Goal: Task Accomplishment & Management: Use online tool/utility

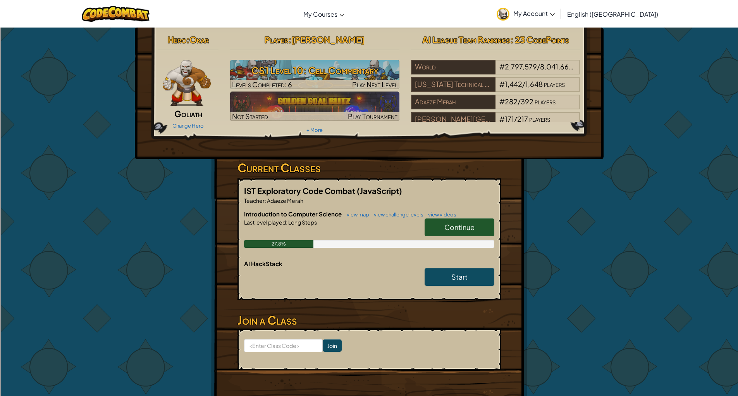
click at [443, 229] on link "Continue" at bounding box center [460, 227] width 70 height 18
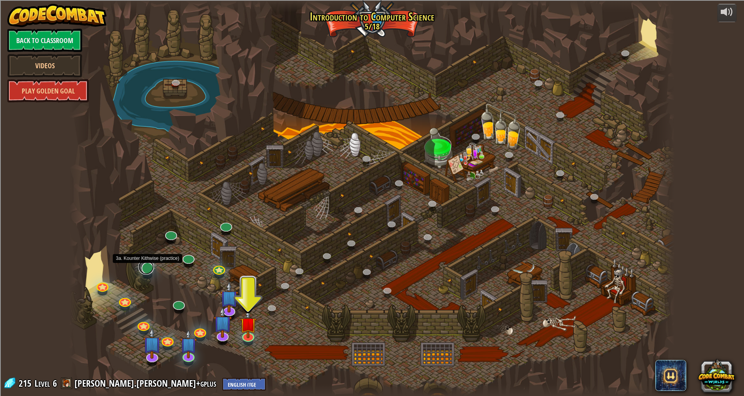
click at [146, 269] on link at bounding box center [145, 266] width 15 height 15
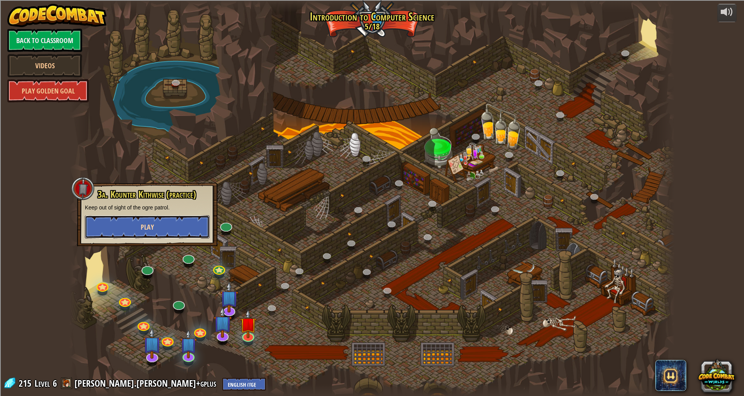
click at [148, 229] on span "Play" at bounding box center [147, 227] width 13 height 10
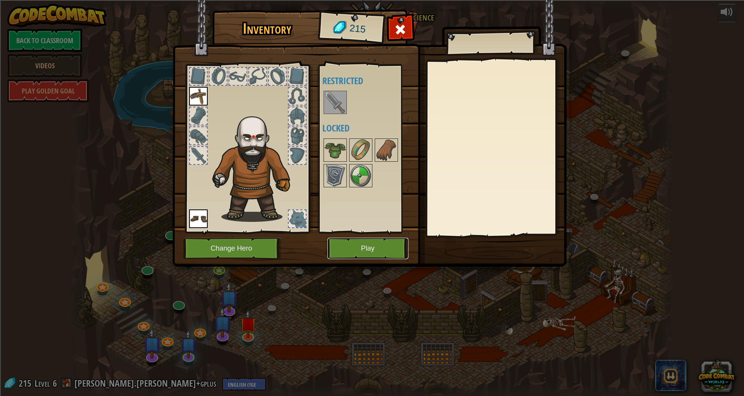
click at [376, 249] on button "Play" at bounding box center [367, 248] width 81 height 21
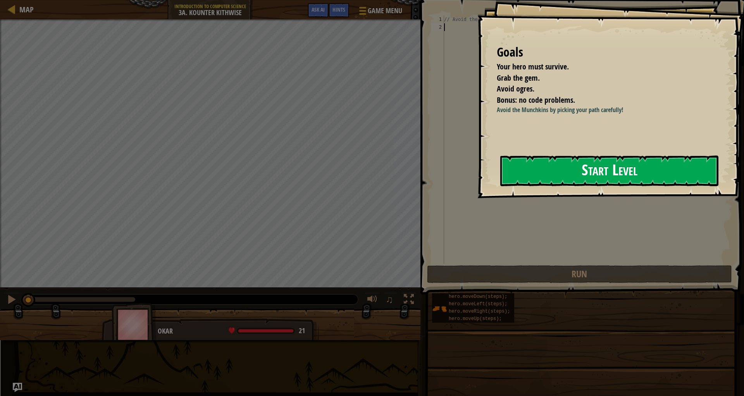
click at [595, 174] on button "Start Level" at bounding box center [609, 170] width 218 height 31
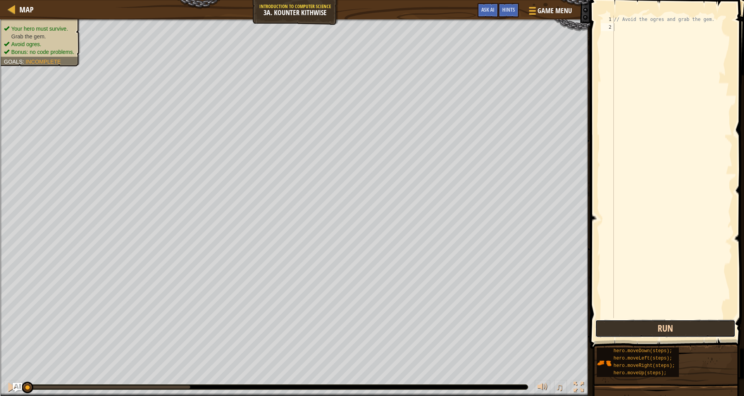
click at [663, 328] on button "Run" at bounding box center [665, 328] width 140 height 18
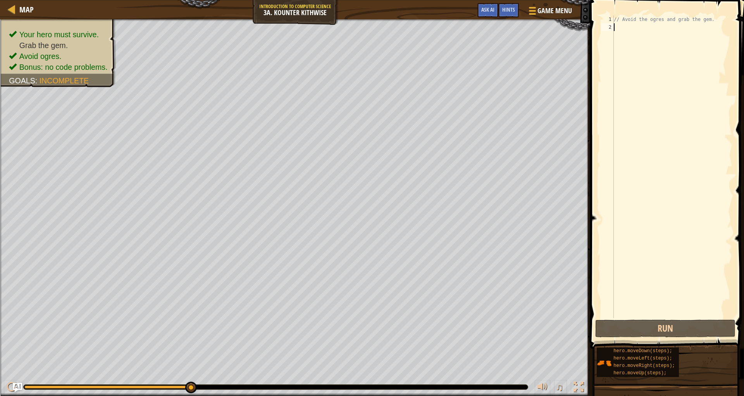
click at [635, 46] on div "// Avoid the ogres and grab the gem." at bounding box center [672, 174] width 120 height 318
click at [634, 28] on div "// Avoid the ogres and grab the gem." at bounding box center [672, 174] width 120 height 318
type textarea "h"
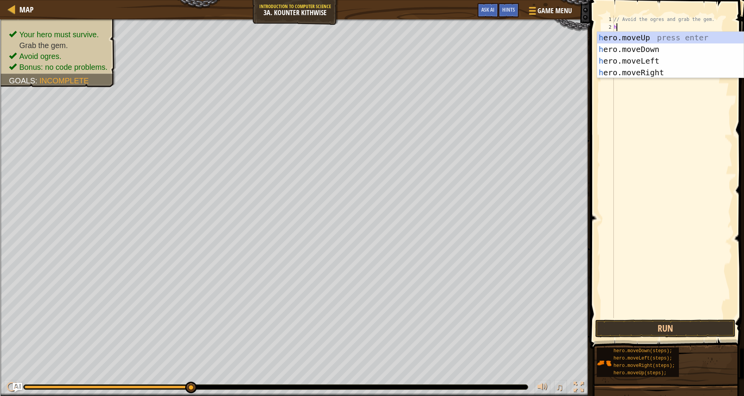
scroll to position [3, 0]
click at [638, 50] on div "h ero.moveUp press enter h ero.moveDown press enter h ero.moveLeft press enter …" at bounding box center [670, 67] width 146 height 70
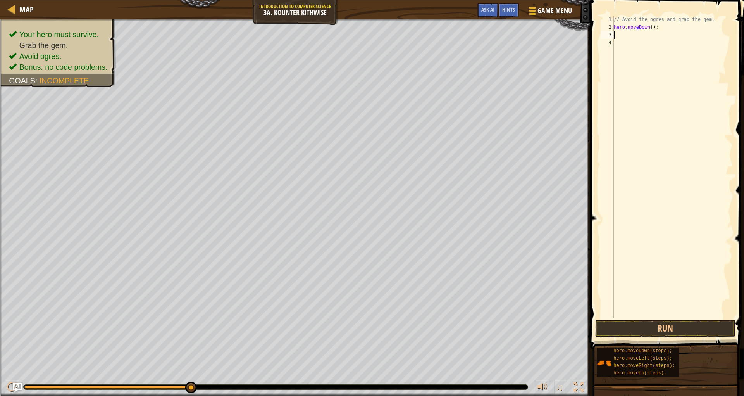
type textarea "h"
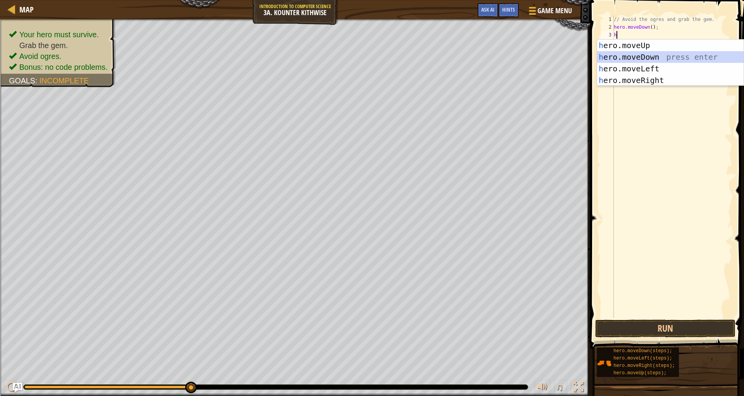
click at [644, 59] on div "h ero.moveUp press enter h ero.moveDown press enter h ero.moveLeft press enter …" at bounding box center [670, 75] width 146 height 70
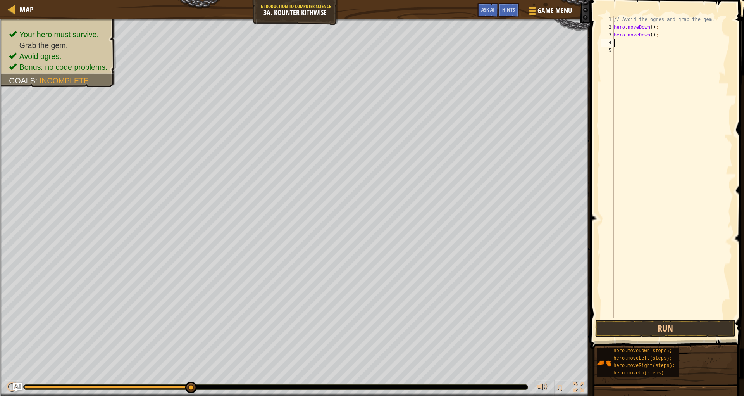
type textarea "h"
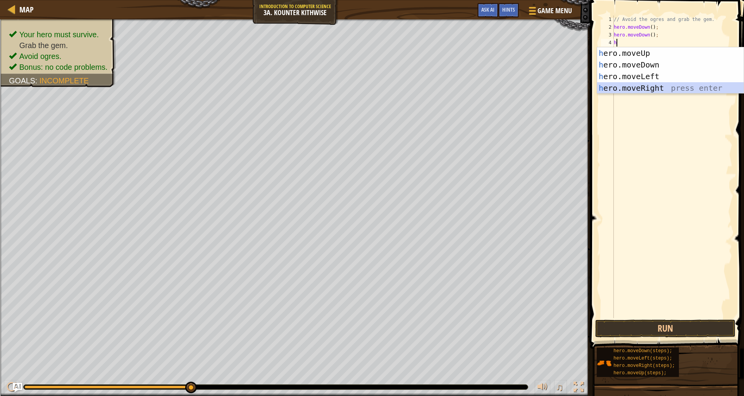
click at [666, 86] on div "h ero.moveUp press enter h ero.moveDown press enter h ero.moveLeft press enter …" at bounding box center [670, 82] width 146 height 70
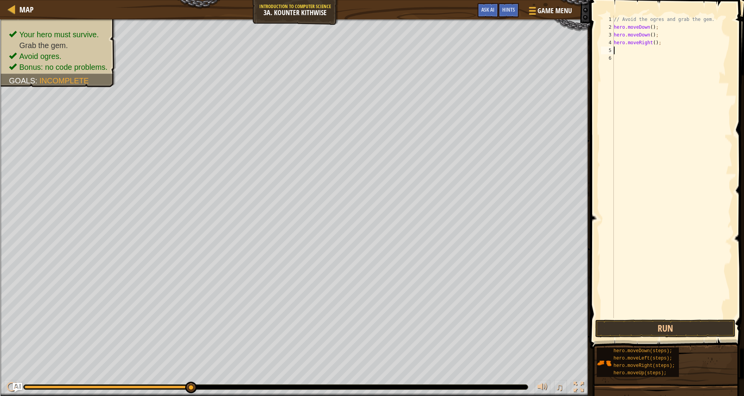
type textarea "h"
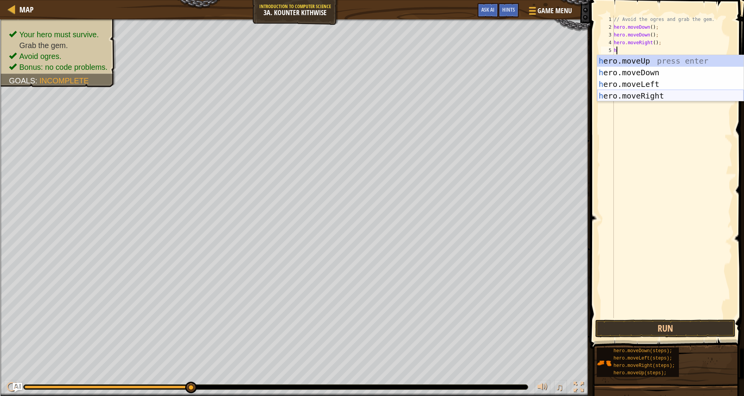
click at [669, 96] on div "h ero.moveUp press enter h ero.moveDown press enter h ero.moveLeft press enter …" at bounding box center [670, 90] width 146 height 70
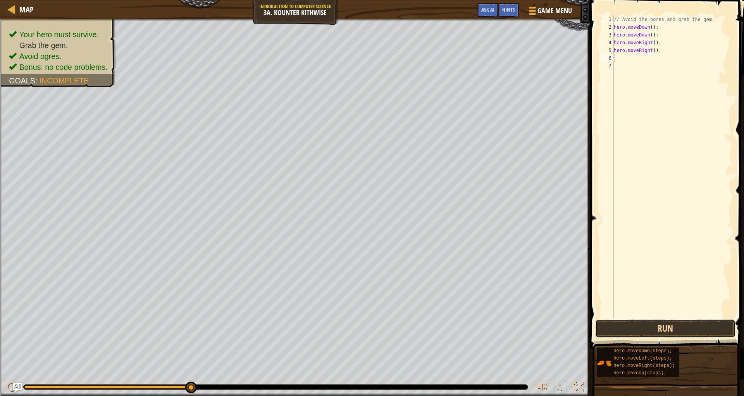
click at [648, 322] on button "Run" at bounding box center [665, 328] width 140 height 18
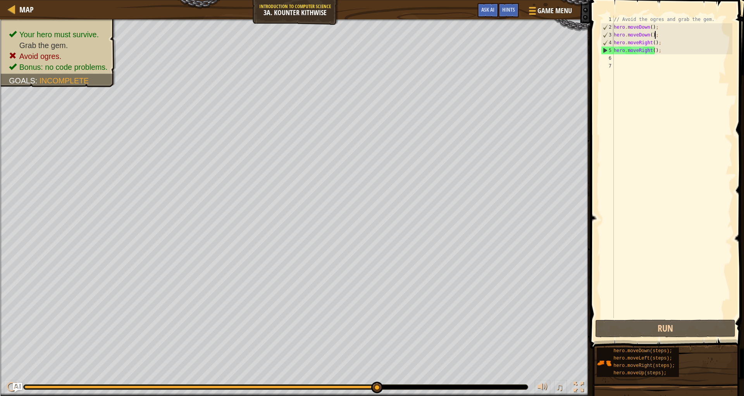
click at [658, 32] on div "// Avoid the ogres and grab the gem. hero . moveDown ( ) ; hero . moveDown ( ) …" at bounding box center [672, 174] width 120 height 318
type textarea "h"
type textarea "hero.moveDown();"
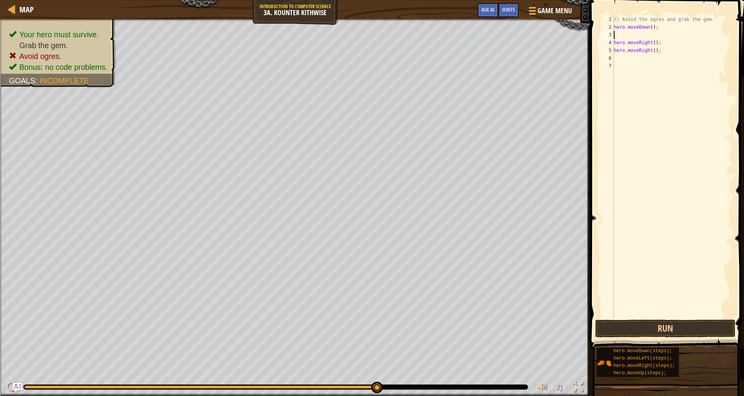
type textarea "hero.moveDown();"
click at [622, 326] on button "Run" at bounding box center [665, 328] width 140 height 18
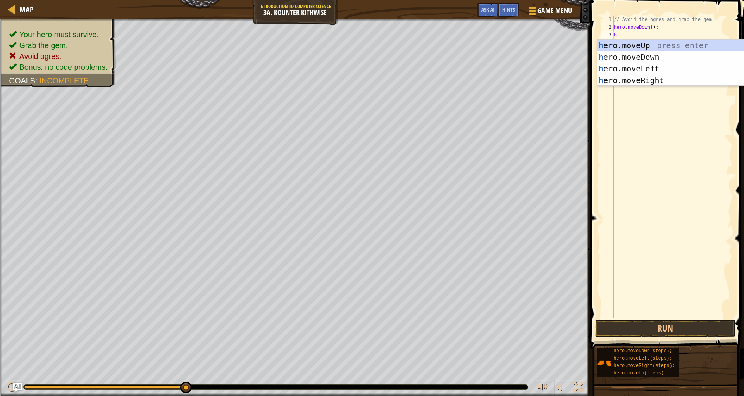
type textarea "he"
click at [636, 60] on div "he ro.moveUp press enter he ro.moveDown press enter he ro.moveLeft press enter …" at bounding box center [670, 75] width 146 height 70
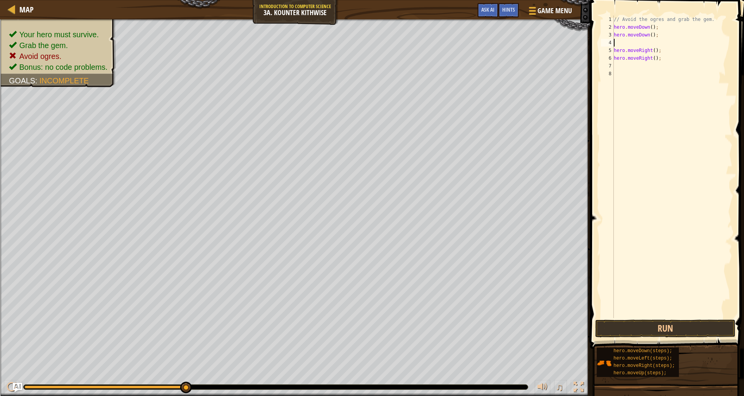
click at [660, 60] on div "// Avoid the ogres and grab the gem. hero . moveDown ( ) ; hero . moveDown ( ) …" at bounding box center [672, 174] width 120 height 318
type textarea "h"
click at [613, 48] on div "5" at bounding box center [607, 50] width 13 height 8
type textarea "hero.moveRight();"
click at [615, 48] on div "// Avoid the ogres and grab the gem. hero . moveDown ( ) ; hero . moveDown ( ) …" at bounding box center [672, 174] width 120 height 318
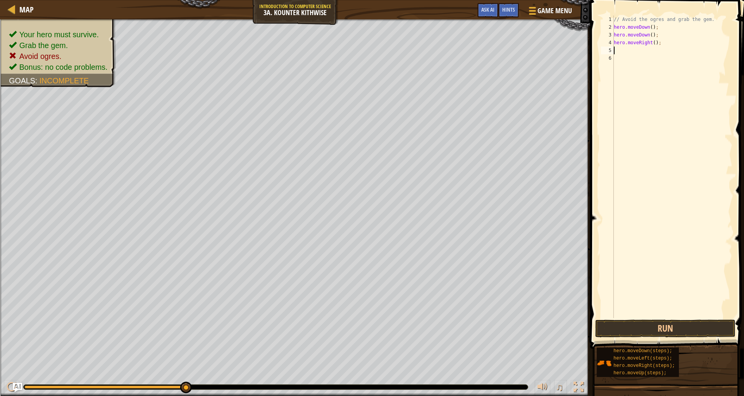
type textarea "h"
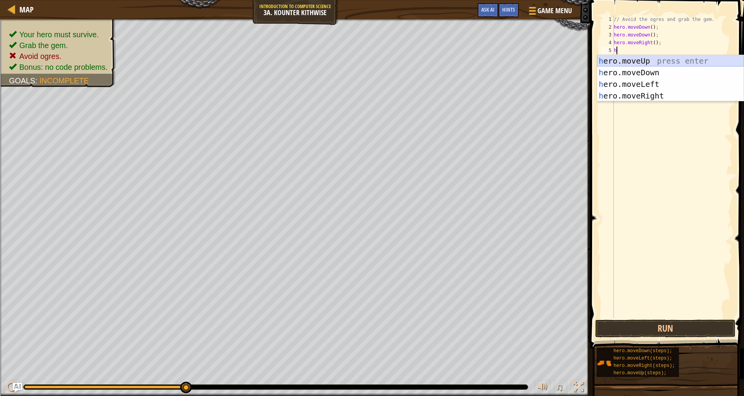
click at [633, 56] on div "h ero.moveUp press enter h ero.moveDown press enter h ero.moveLeft press enter …" at bounding box center [670, 90] width 146 height 70
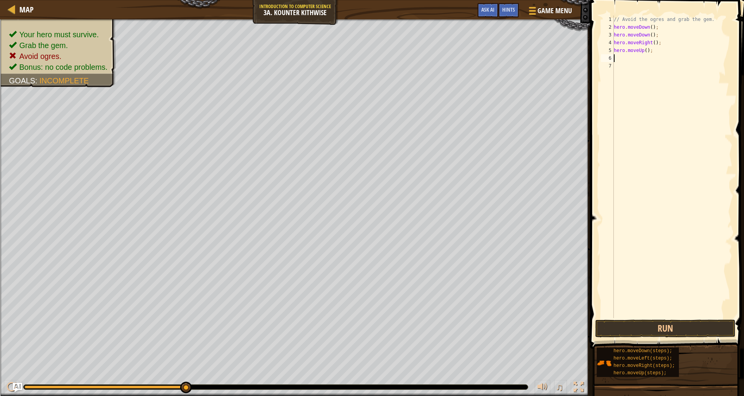
type textarea "h"
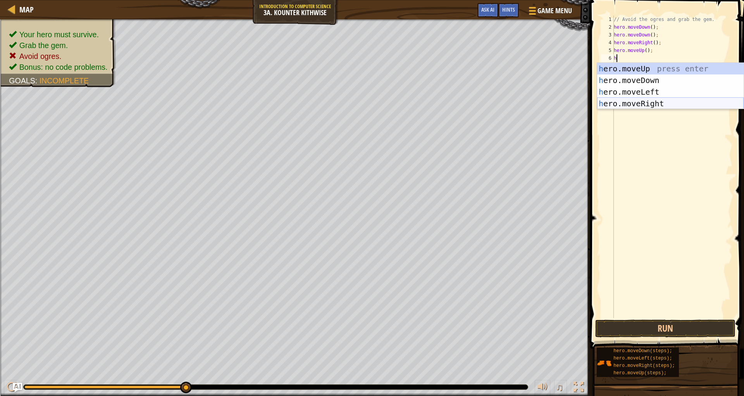
click at [633, 104] on div "h ero.moveUp press enter h ero.moveDown press enter h ero.moveLeft press enter …" at bounding box center [670, 98] width 146 height 70
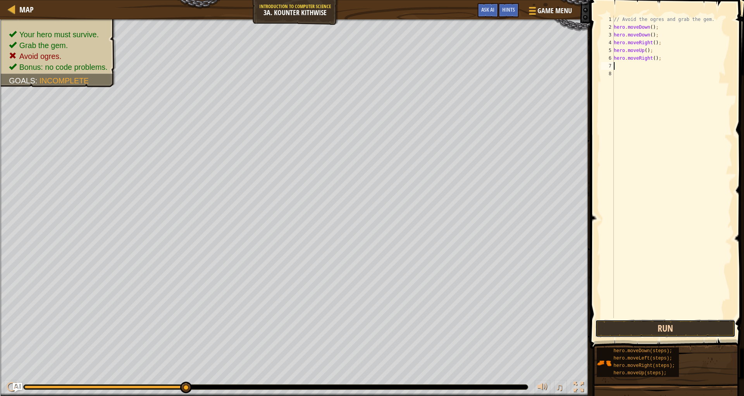
click at [617, 329] on button "Run" at bounding box center [665, 328] width 140 height 18
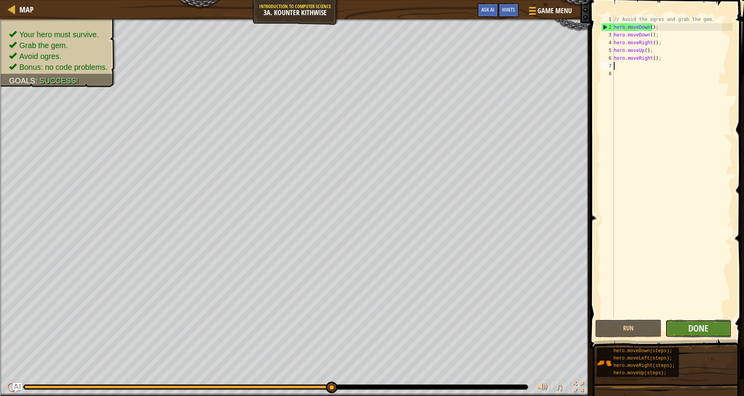
click at [703, 321] on button "Done" at bounding box center [698, 328] width 66 height 18
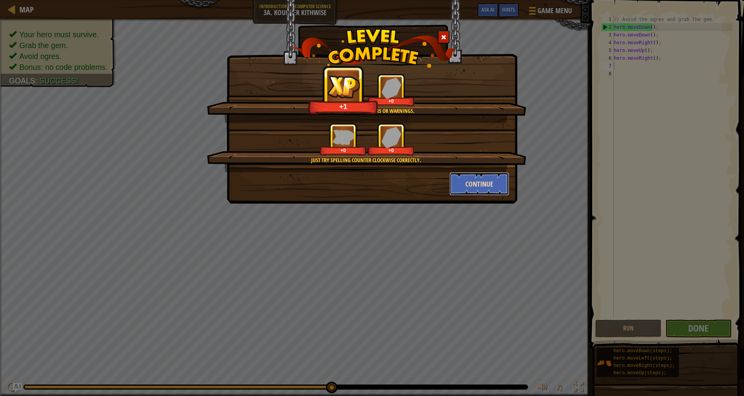
click at [474, 180] on button "Continue" at bounding box center [479, 183] width 60 height 23
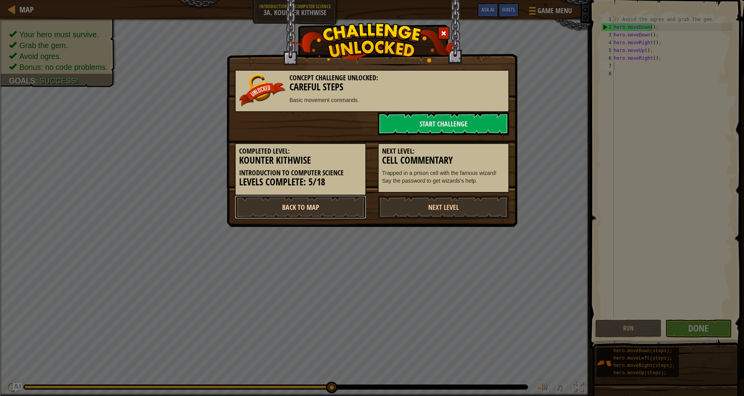
click at [324, 204] on link "Back to Map" at bounding box center [300, 206] width 131 height 23
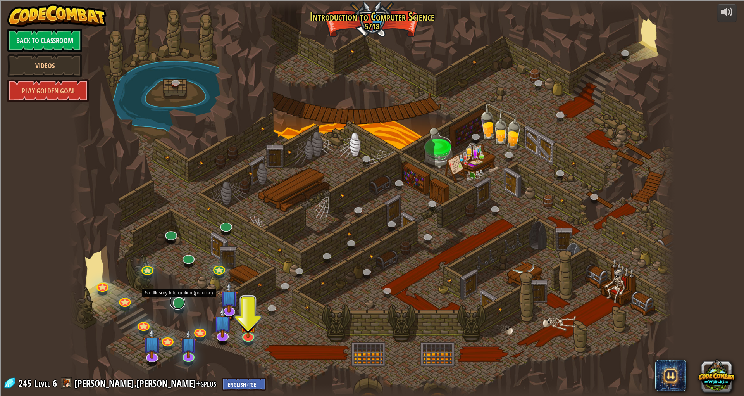
click at [178, 299] on link at bounding box center [177, 301] width 15 height 15
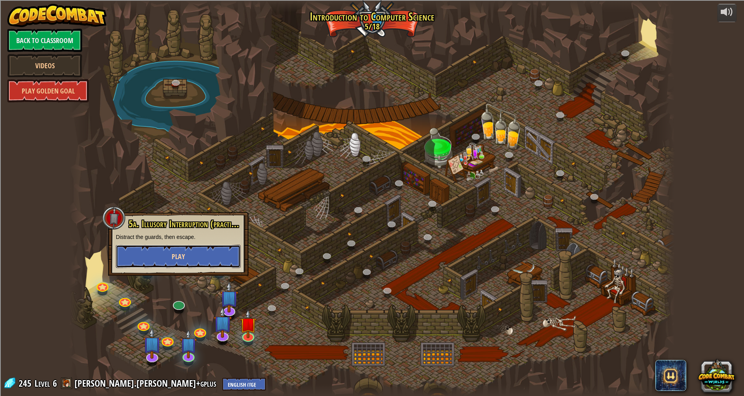
click at [194, 250] on button "Play" at bounding box center [178, 256] width 125 height 23
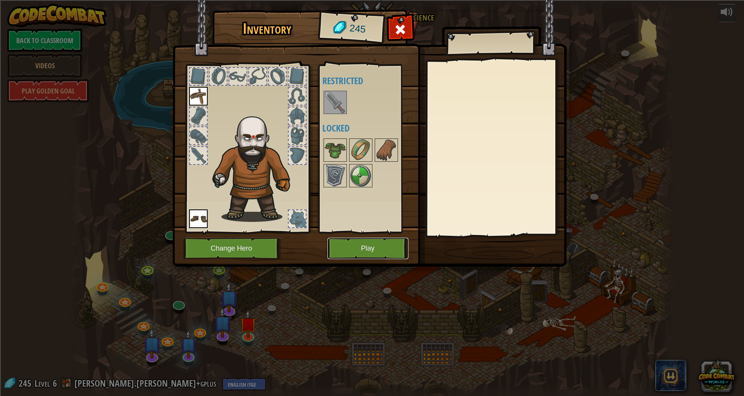
click at [371, 248] on button "Play" at bounding box center [367, 248] width 81 height 21
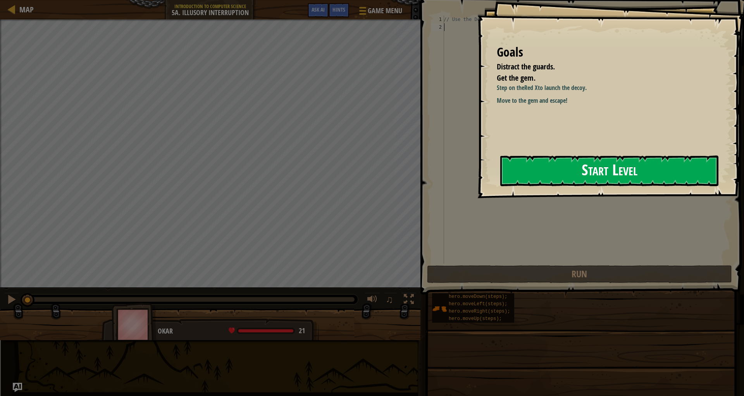
click at [627, 170] on button "Start Level" at bounding box center [609, 170] width 218 height 31
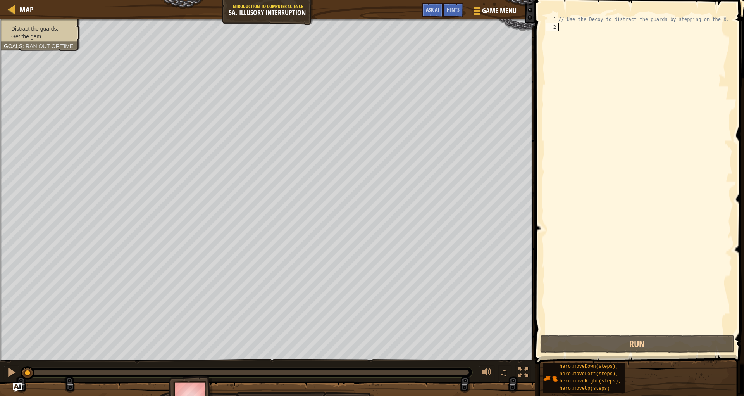
type textarea "h"
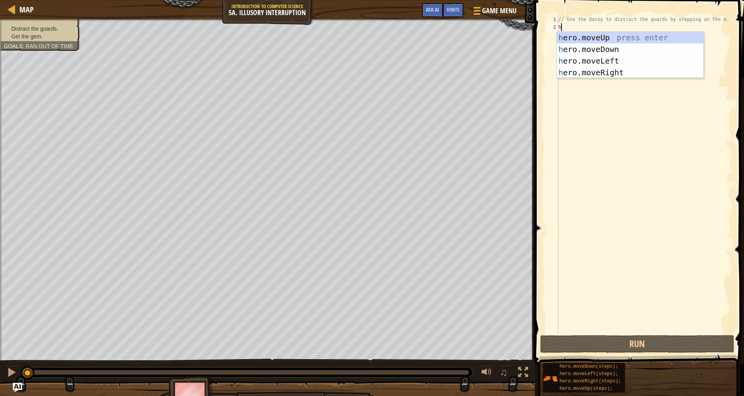
scroll to position [3, 0]
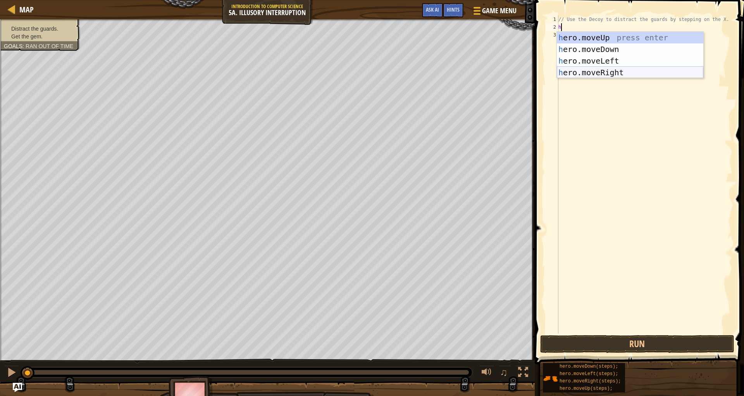
click at [603, 73] on div "h ero.moveUp press enter h ero.moveDown press enter h ero.moveLeft press enter …" at bounding box center [630, 67] width 146 height 70
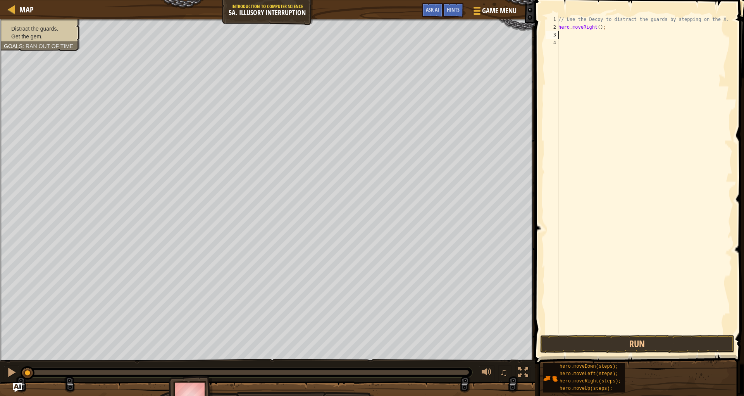
type textarea "h"
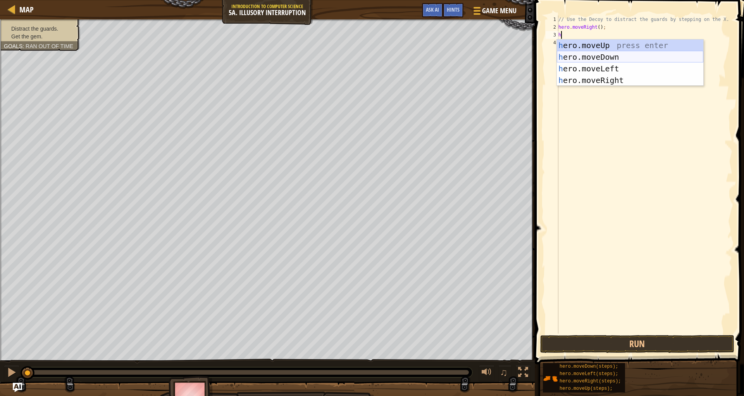
click at [600, 55] on div "h ero.moveUp press enter h ero.moveDown press enter h ero.moveLeft press enter …" at bounding box center [630, 75] width 146 height 70
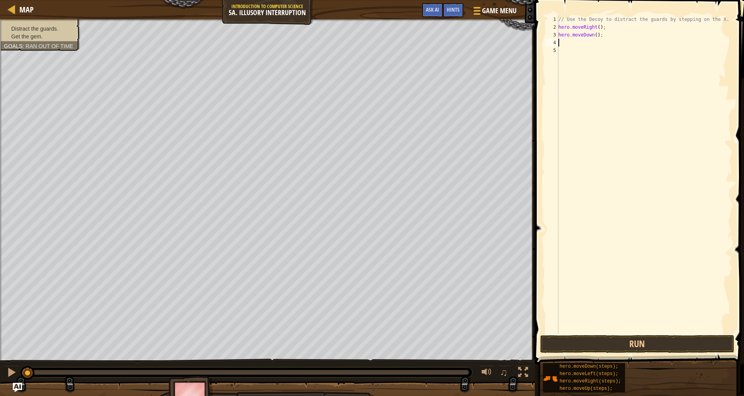
type textarea "h"
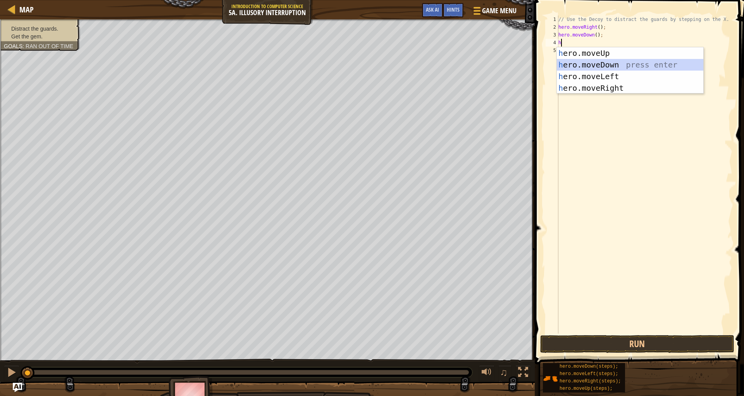
click at [601, 62] on div "h ero.moveUp press enter h ero.moveDown press enter h ero.moveLeft press enter …" at bounding box center [630, 82] width 146 height 70
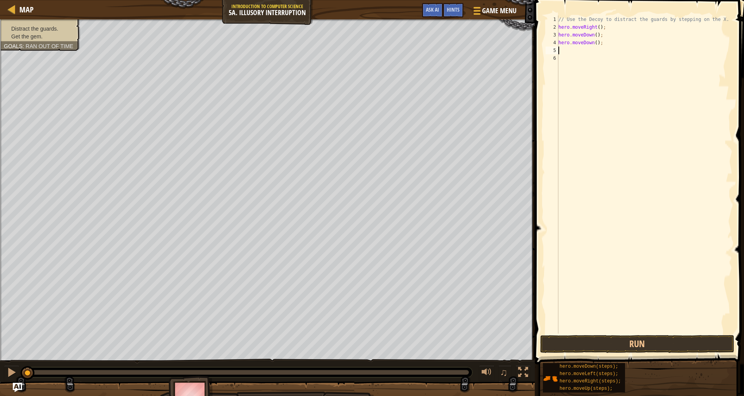
type textarea "h"
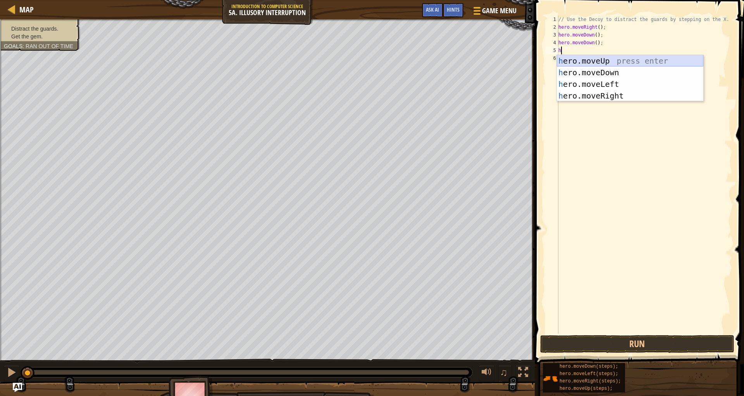
click at [599, 59] on div "h ero.moveUp press enter h ero.moveDown press enter h ero.moveLeft press enter …" at bounding box center [630, 90] width 146 height 70
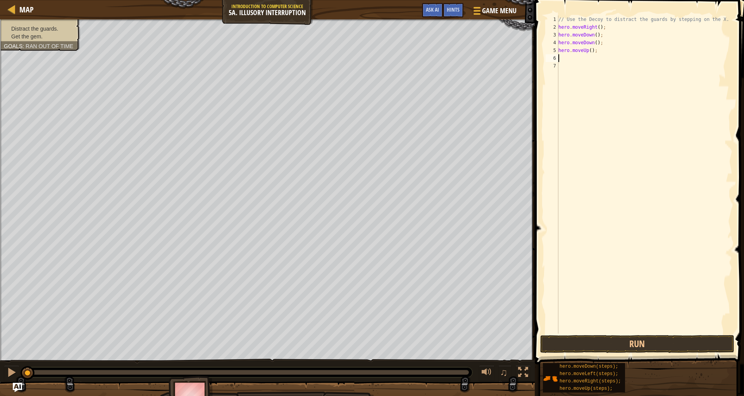
type textarea "h"
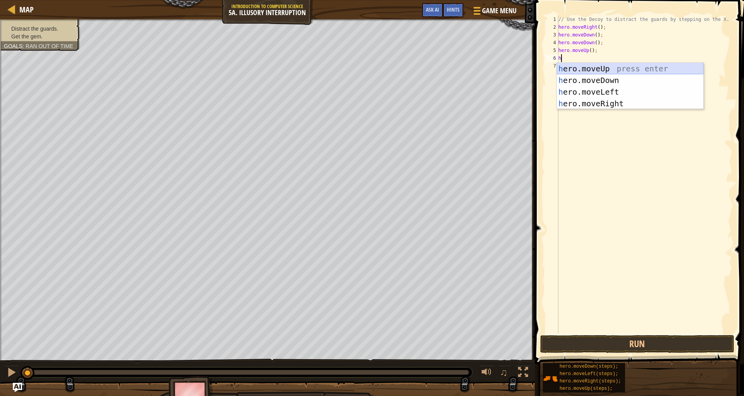
click at [600, 65] on div "h ero.moveUp press enter h ero.moveDown press enter h ero.moveLeft press enter …" at bounding box center [630, 98] width 146 height 70
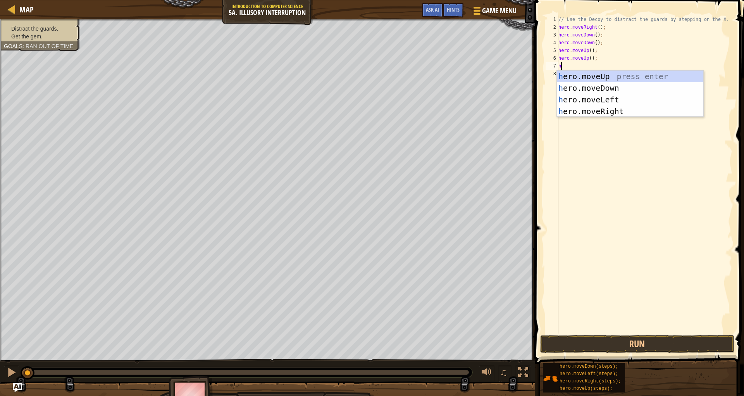
type textarea "h"
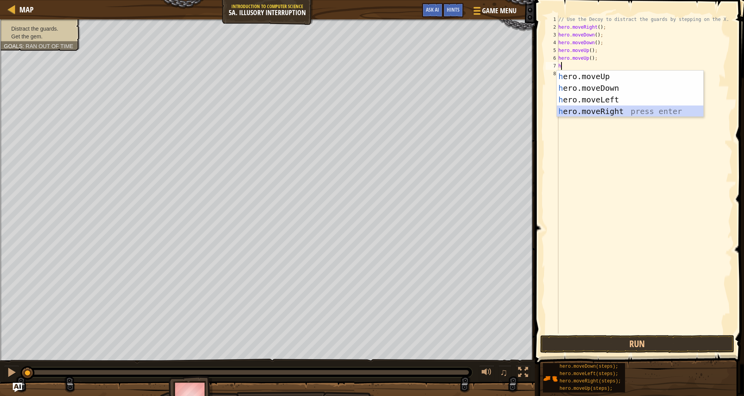
click at [598, 110] on div "h ero.moveUp press enter h ero.moveDown press enter h ero.moveLeft press enter …" at bounding box center [630, 106] width 146 height 70
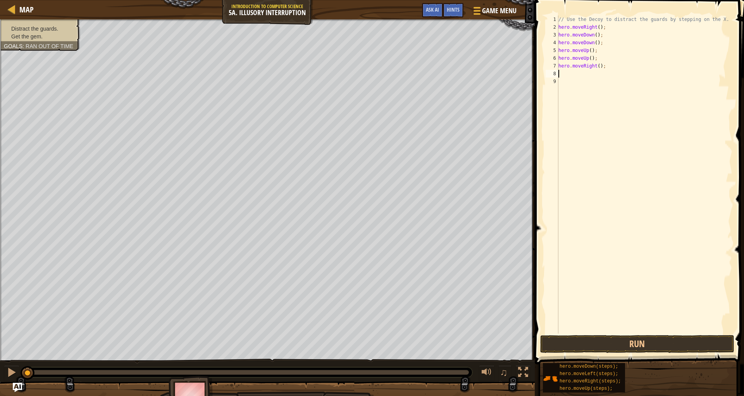
type textarea "h"
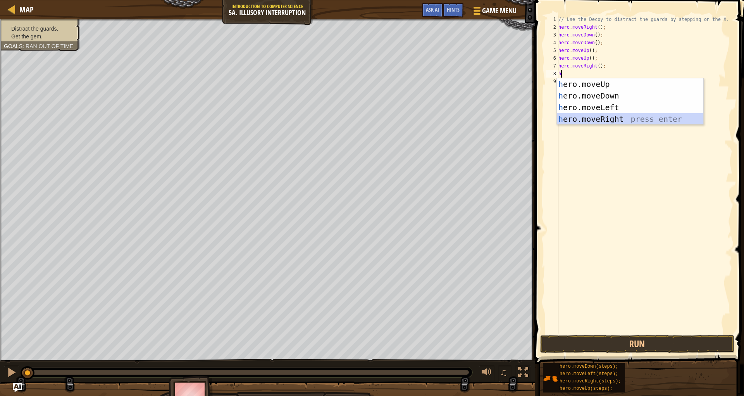
click at [597, 116] on div "h ero.moveUp press enter h ero.moveDown press enter h ero.moveLeft press enter …" at bounding box center [630, 113] width 146 height 70
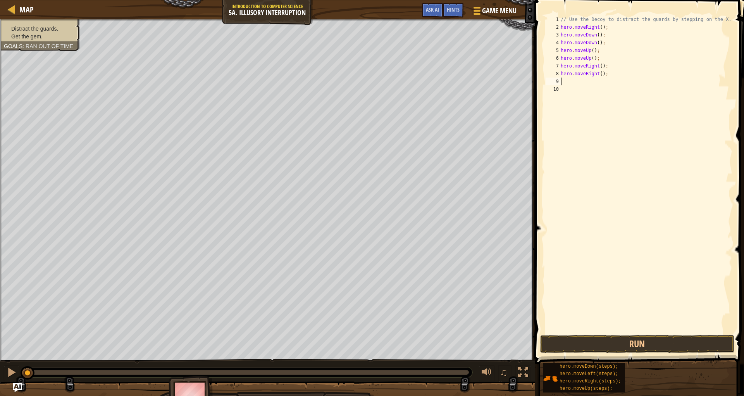
type textarea "h"
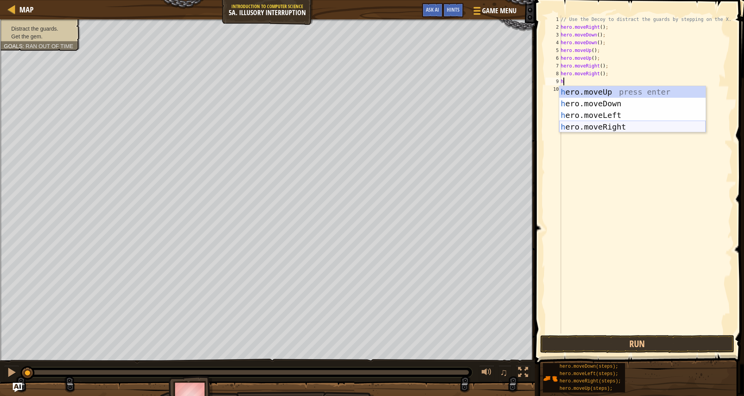
click at [591, 126] on div "h ero.moveUp press enter h ero.moveDown press enter h ero.moveLeft press enter …" at bounding box center [632, 121] width 146 height 70
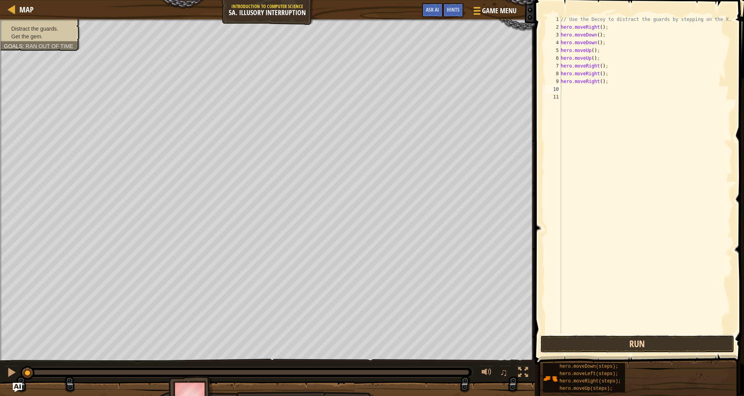
click at [702, 337] on button "Run" at bounding box center [637, 344] width 194 height 18
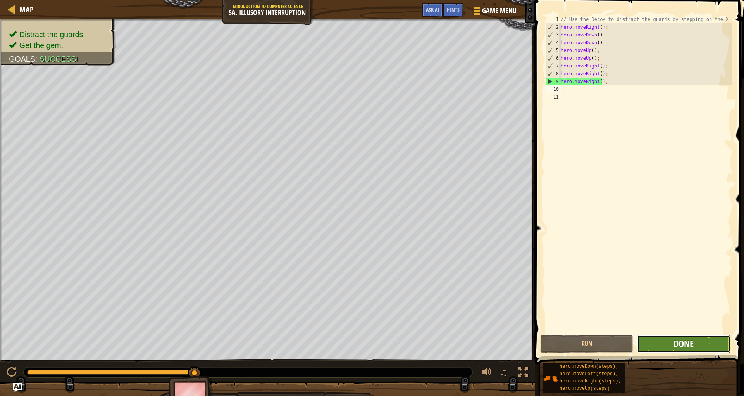
click at [687, 346] on span "Done" at bounding box center [683, 343] width 20 height 12
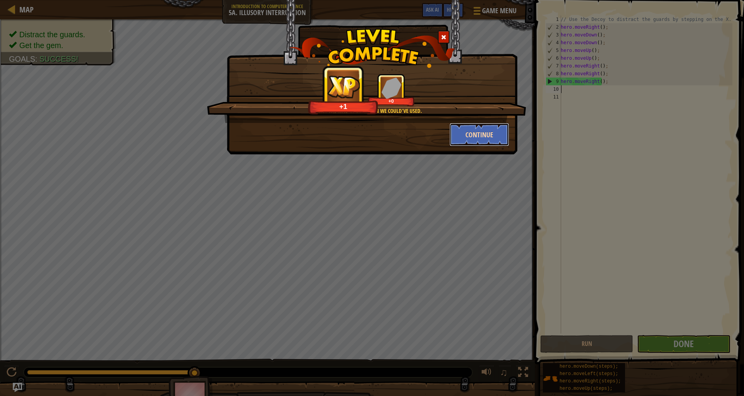
click at [472, 130] on button "Continue" at bounding box center [479, 134] width 60 height 23
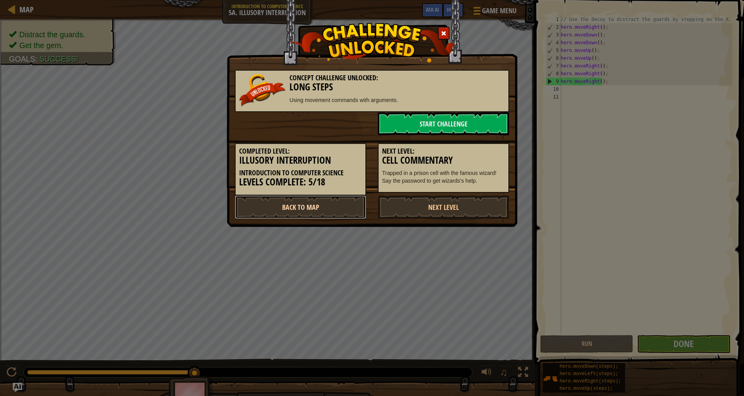
click at [308, 205] on link "Back to Map" at bounding box center [300, 206] width 131 height 23
